Goal: Task Accomplishment & Management: Manage account settings

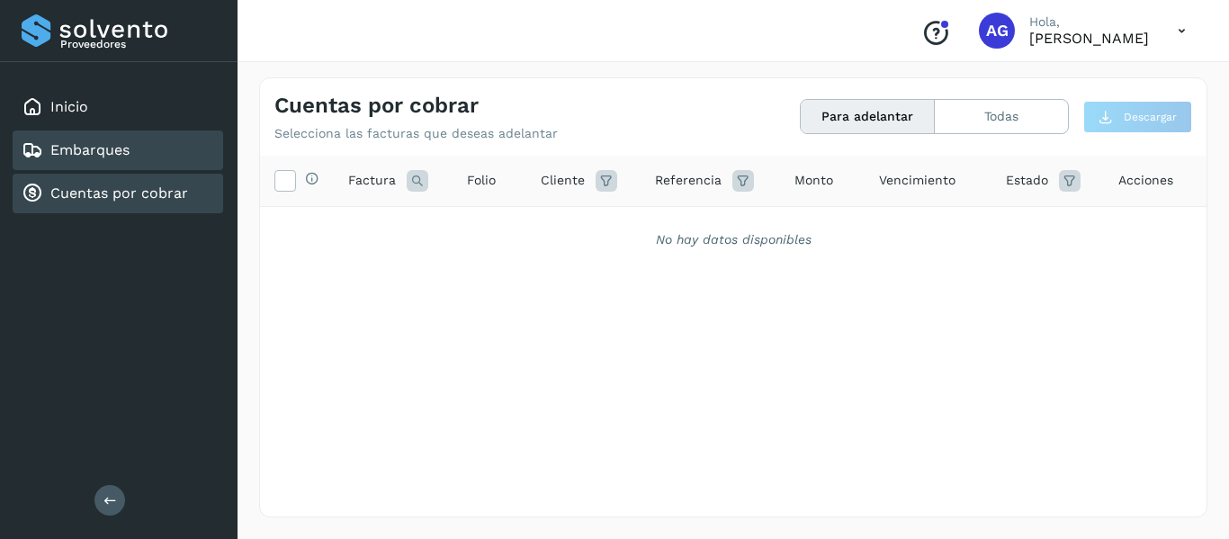
click at [149, 151] on div "Embarques" at bounding box center [118, 150] width 210 height 40
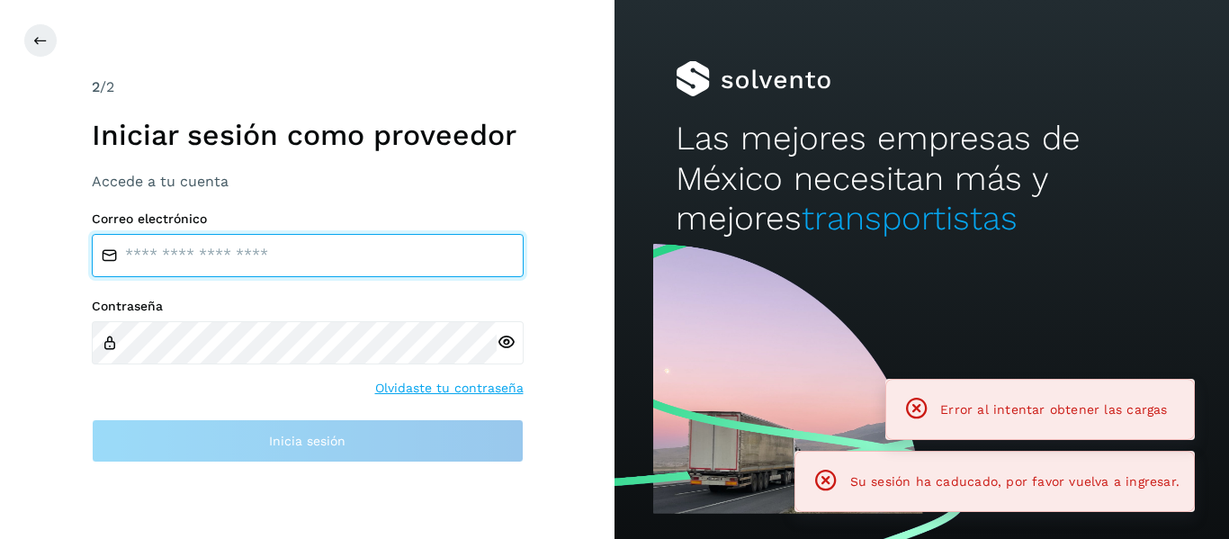
click at [308, 265] on input "email" at bounding box center [308, 255] width 432 height 43
click at [255, 246] on input "*" at bounding box center [308, 255] width 432 height 43
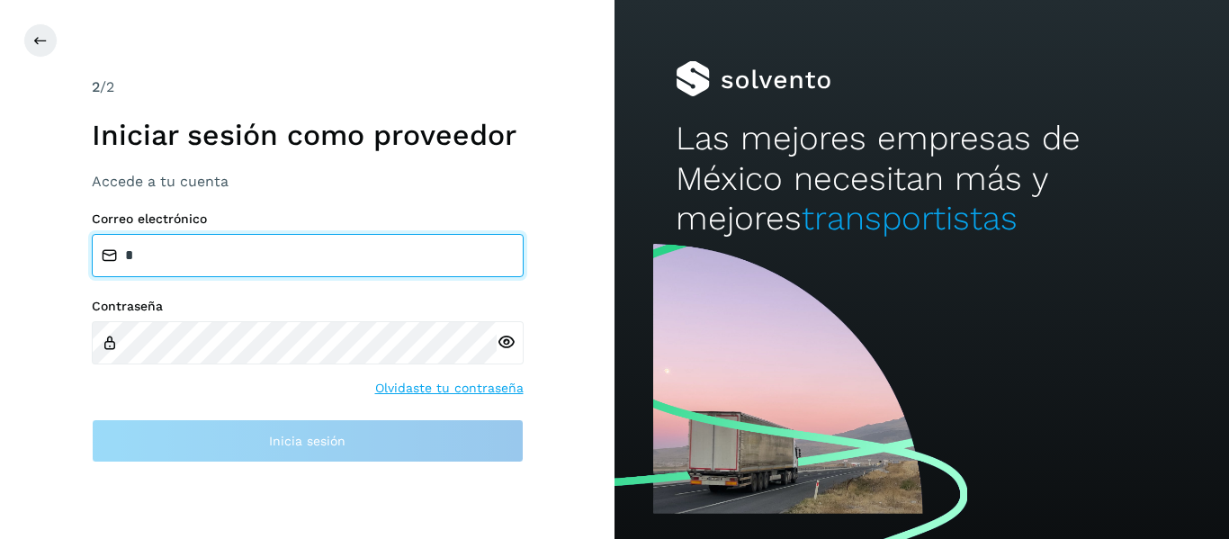
type input "**********"
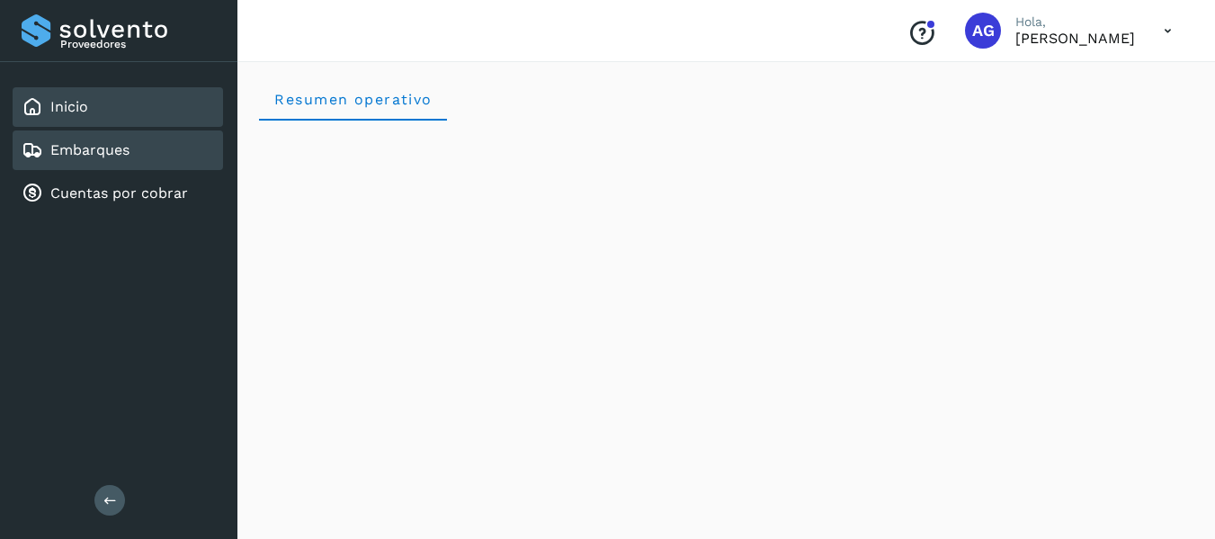
click at [87, 139] on div "Embarques" at bounding box center [76, 150] width 108 height 22
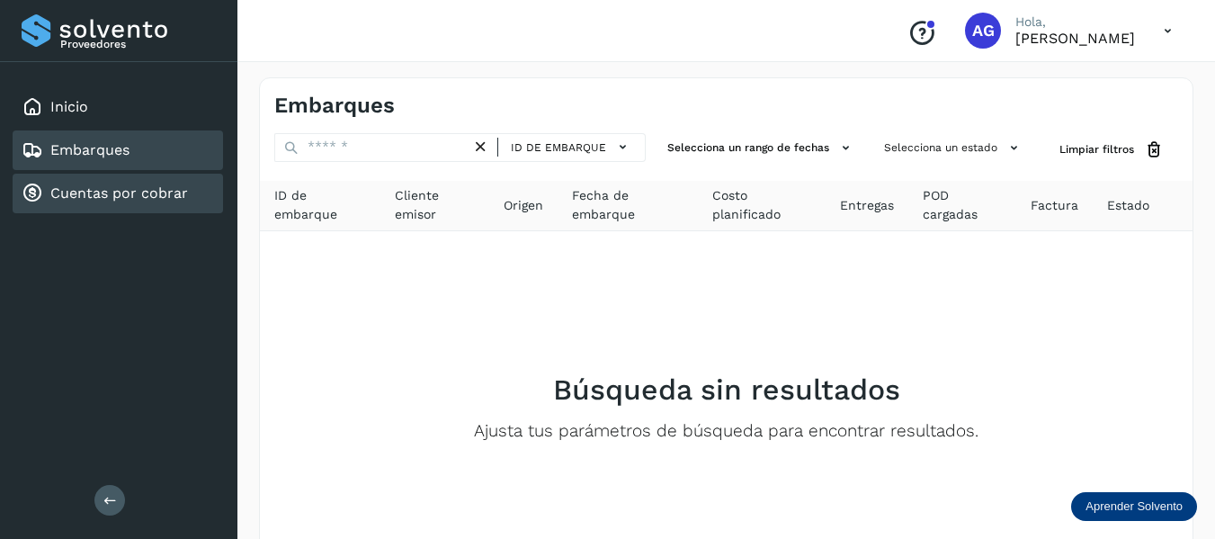
click at [111, 183] on div "Cuentas por cobrar" at bounding box center [105, 194] width 166 height 22
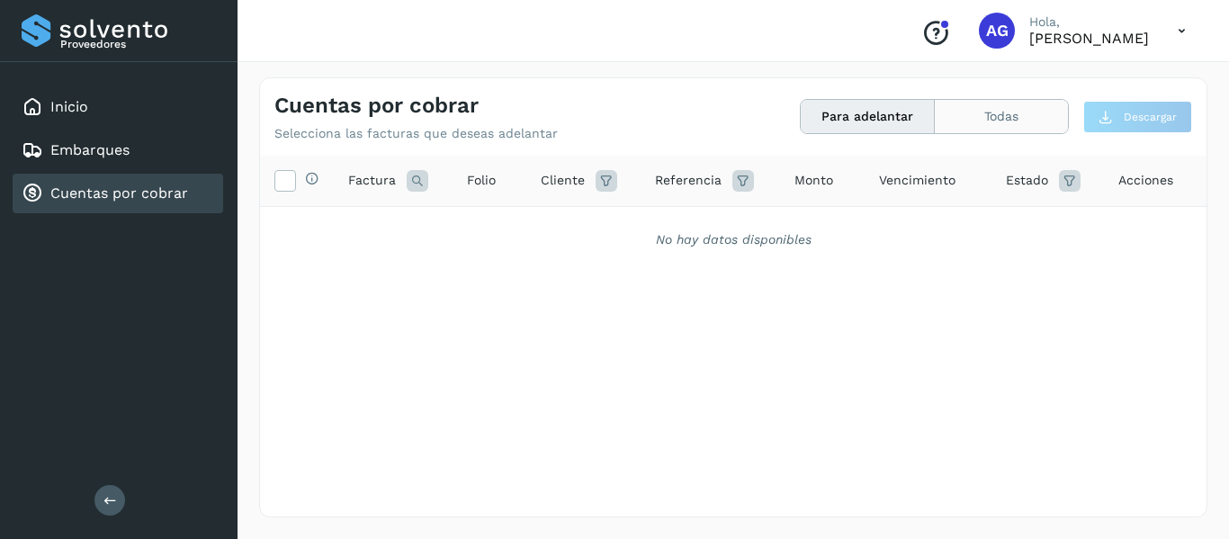
click at [1016, 121] on button "Todas" at bounding box center [1001, 116] width 133 height 33
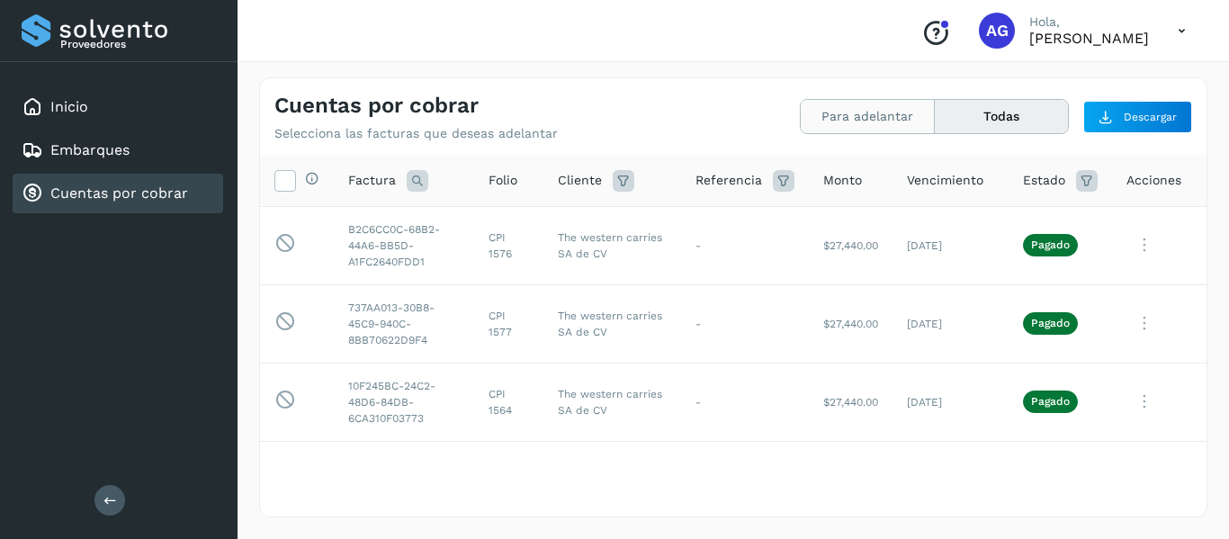
click at [935, 122] on button "Para adelantar" at bounding box center [1001, 116] width 133 height 33
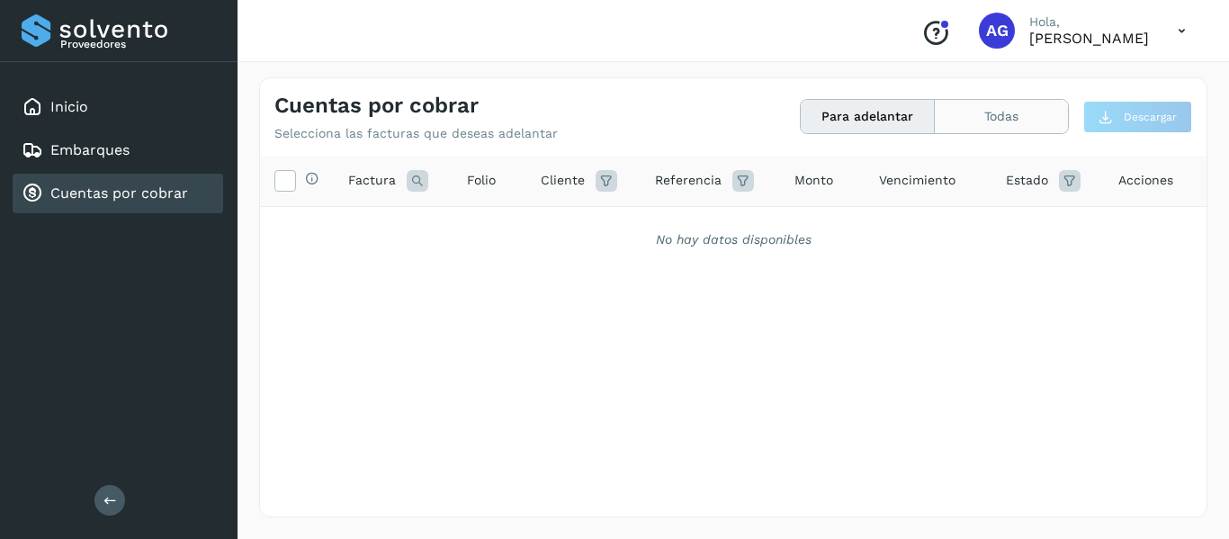
click at [963, 128] on button "Todas" at bounding box center [1001, 116] width 133 height 33
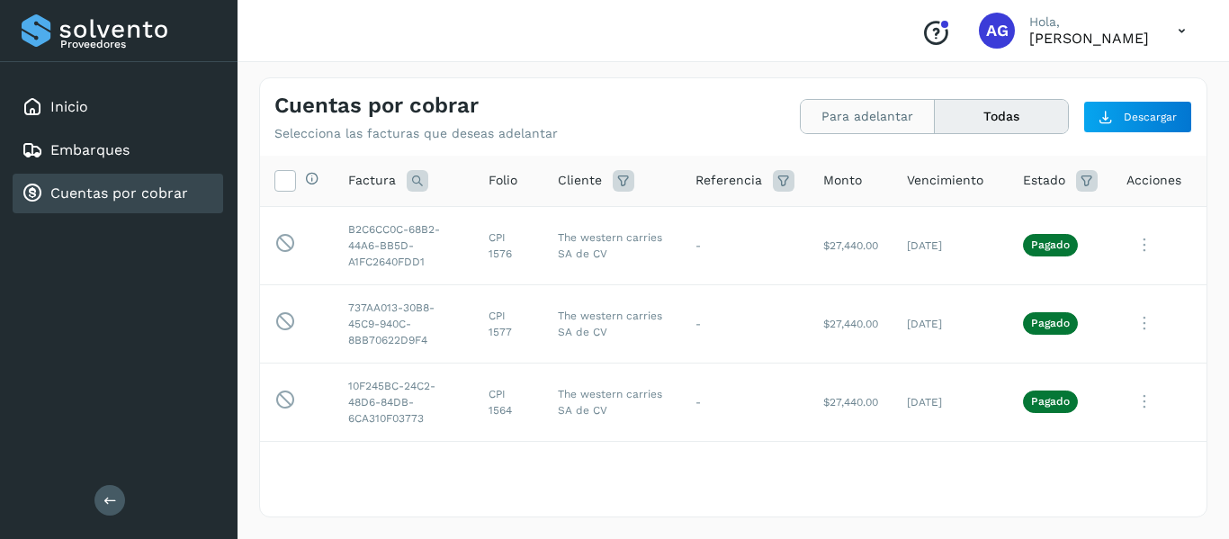
click at [935, 116] on button "Para adelantar" at bounding box center [1001, 116] width 133 height 33
